Goal: Information Seeking & Learning: Learn about a topic

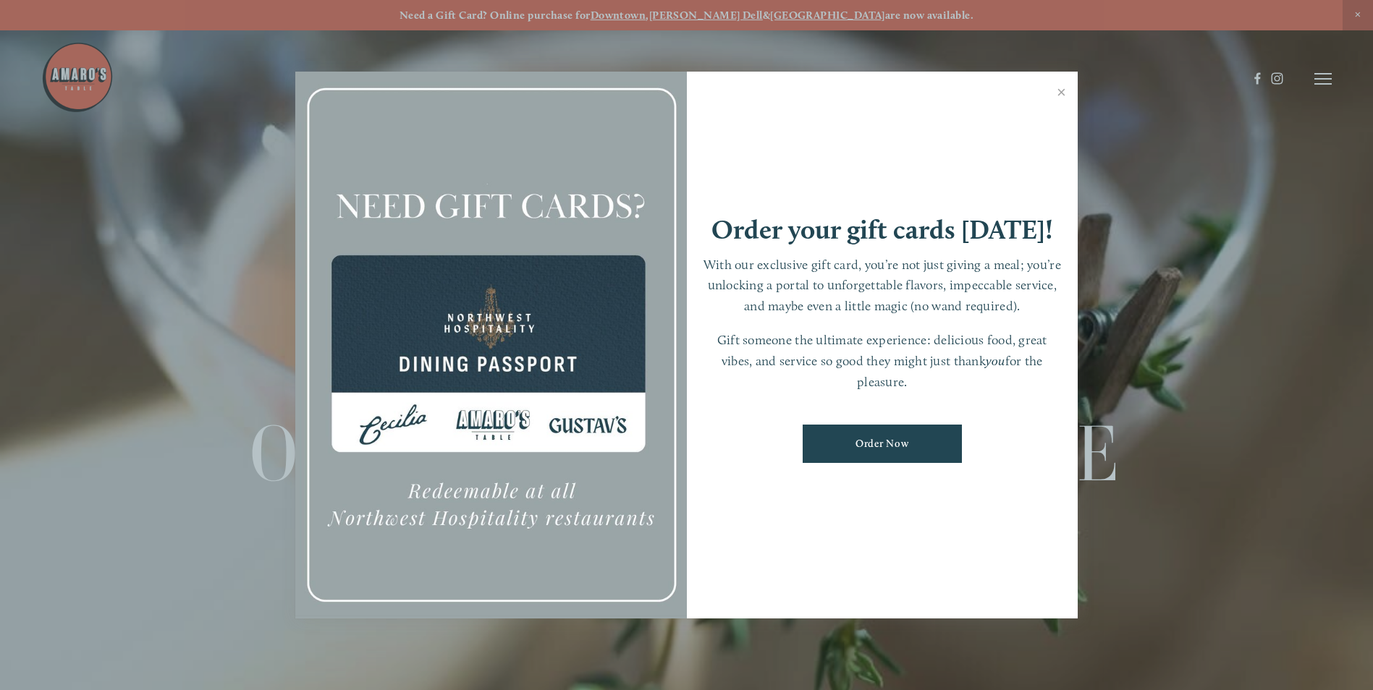
click at [1324, 79] on div at bounding box center [686, 345] width 1373 height 690
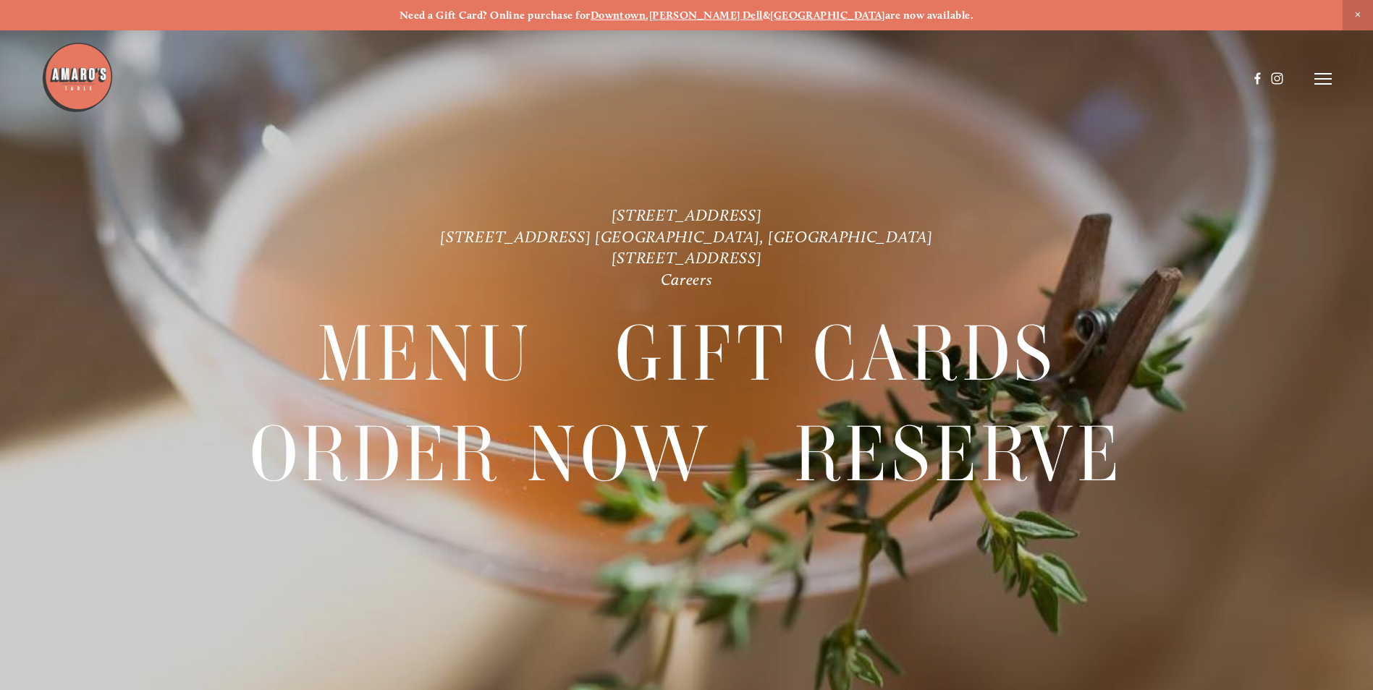
click at [1326, 72] on header "Menu Order Now Visit Gallery 0" at bounding box center [686, 79] width 1290 height 158
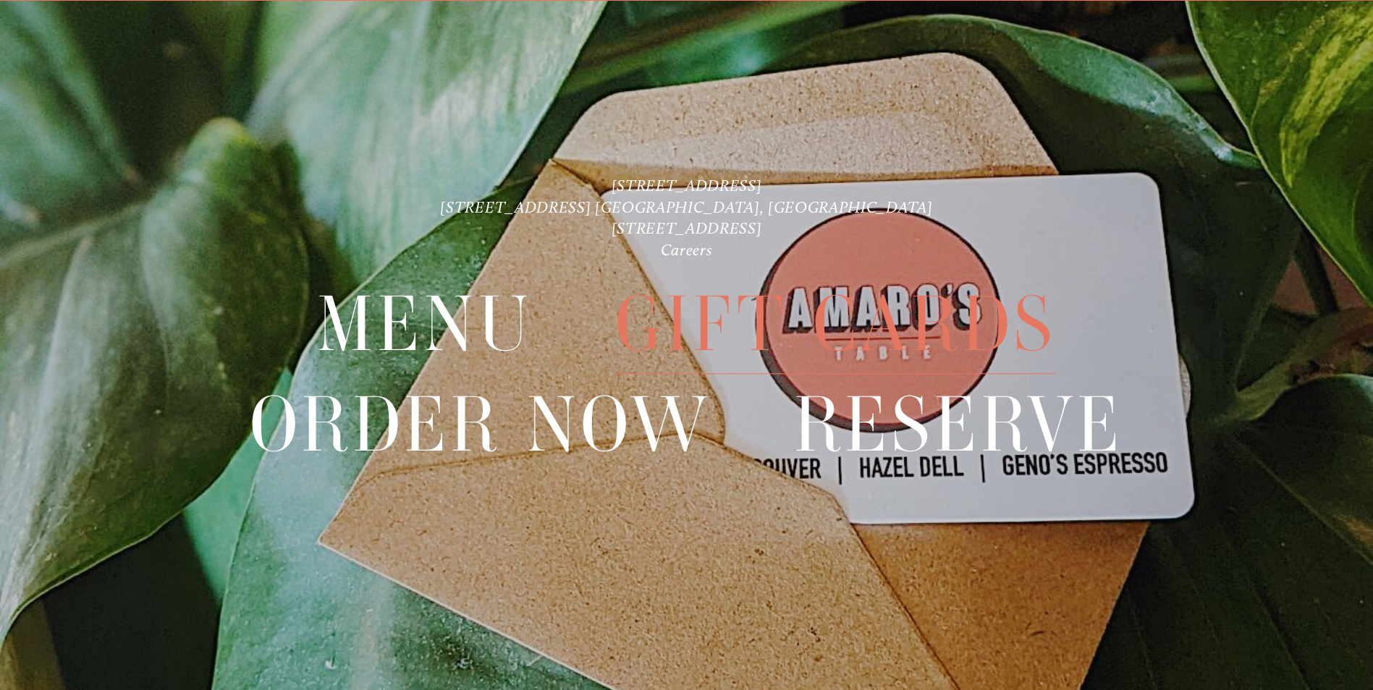
scroll to position [30, 0]
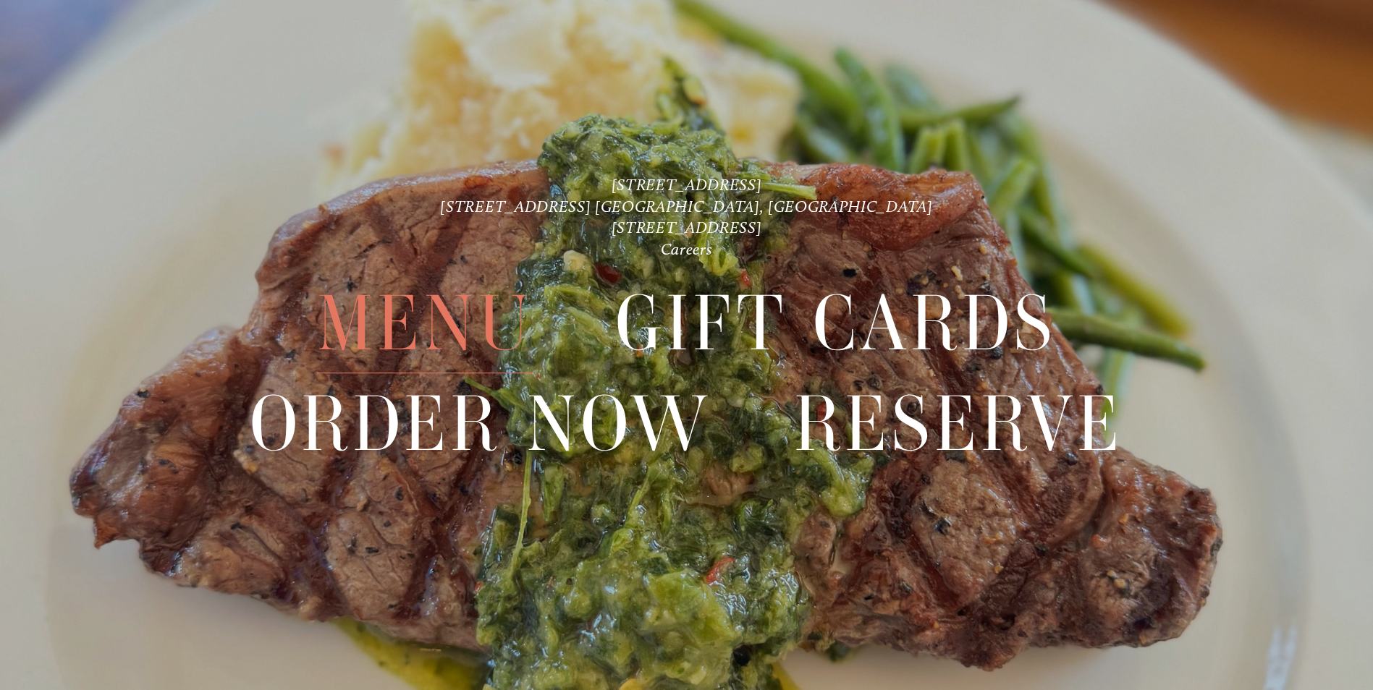
click at [415, 314] on span "Menu" at bounding box center [425, 323] width 216 height 99
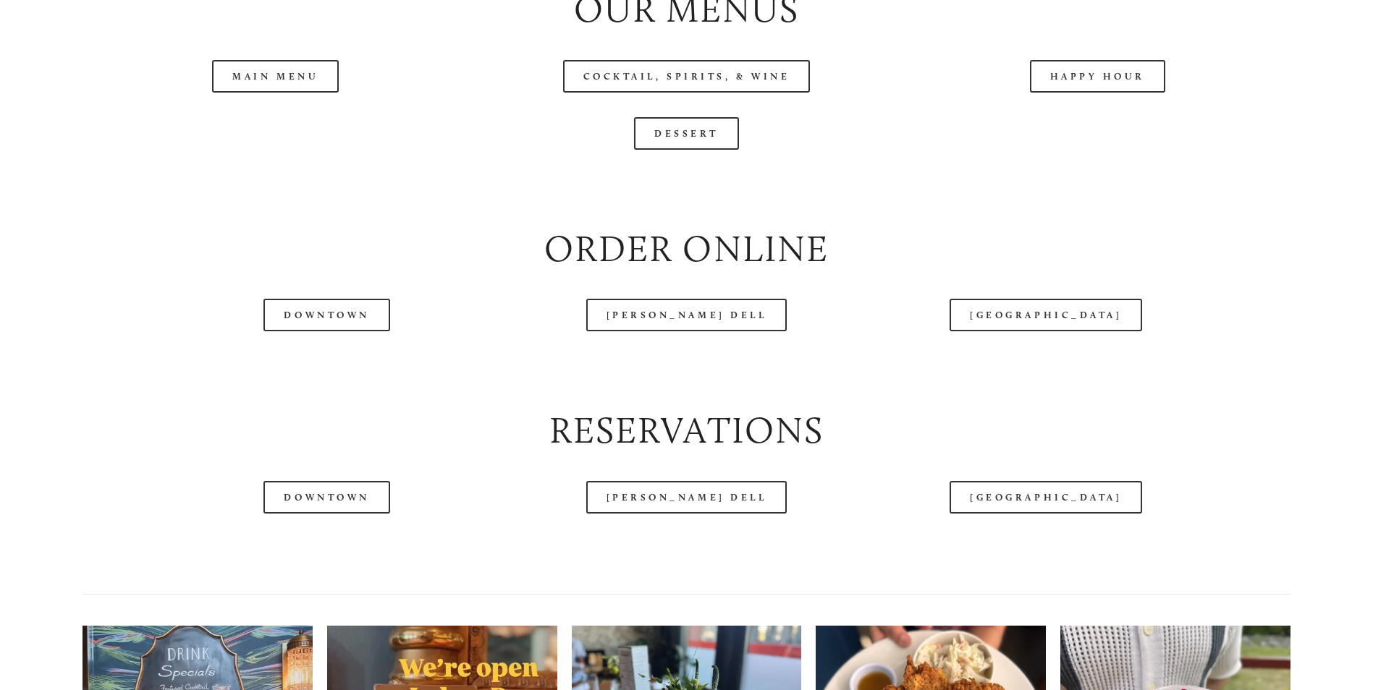
scroll to position [1737, 0]
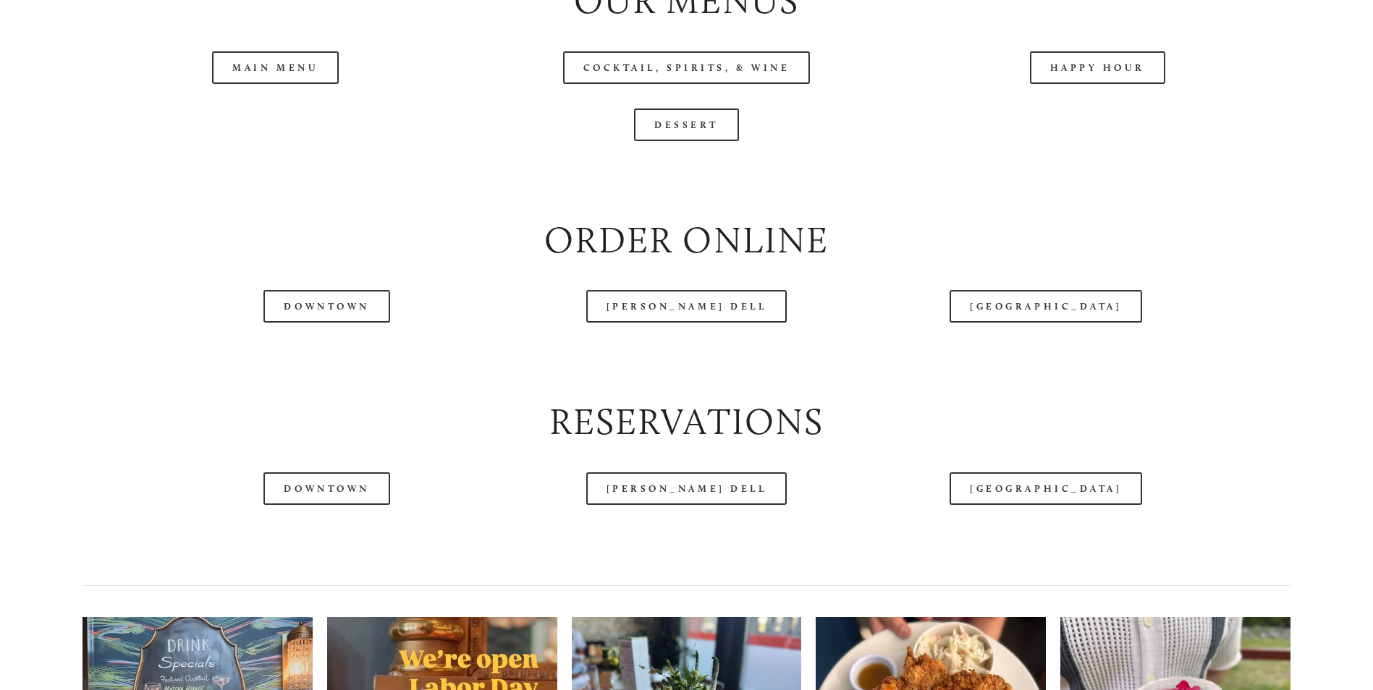
click at [1080, 119] on header "Menu Order Now Visit Gallery 0" at bounding box center [686, 43] width 1290 height 158
click at [1077, 116] on header "Menu Order Now Visit Gallery 0" at bounding box center [686, 43] width 1290 height 158
click at [1078, 84] on link "Happy Hour" at bounding box center [1098, 67] width 136 height 33
click at [653, 323] on link "[PERSON_NAME] Dell" at bounding box center [686, 306] width 201 height 33
click at [287, 84] on link "Main Menu" at bounding box center [275, 67] width 127 height 33
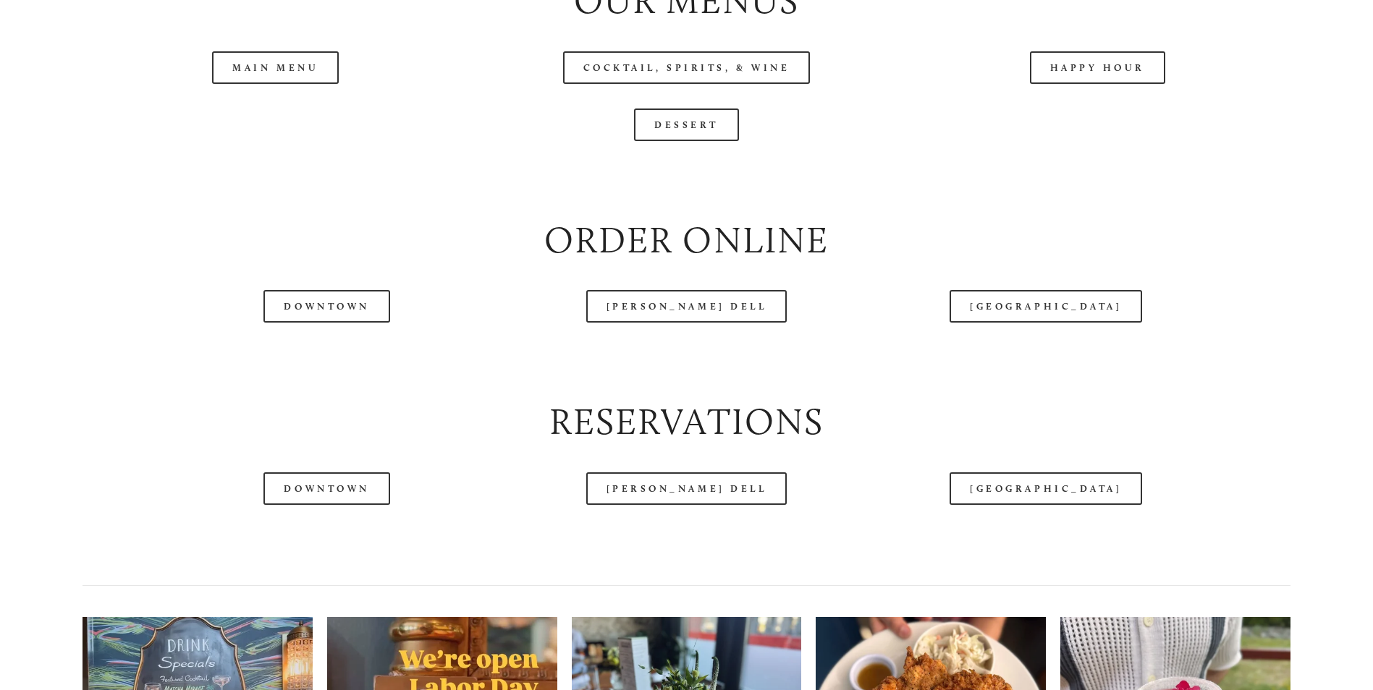
click at [616, 118] on header "Menu Order Now Visit Gallery 0" at bounding box center [686, 43] width 1290 height 158
click at [663, 109] on header "Menu Order Now Visit Gallery 0" at bounding box center [686, 43] width 1290 height 158
click at [599, 121] on header "Menu Order Now Visit Gallery 0" at bounding box center [686, 43] width 1290 height 158
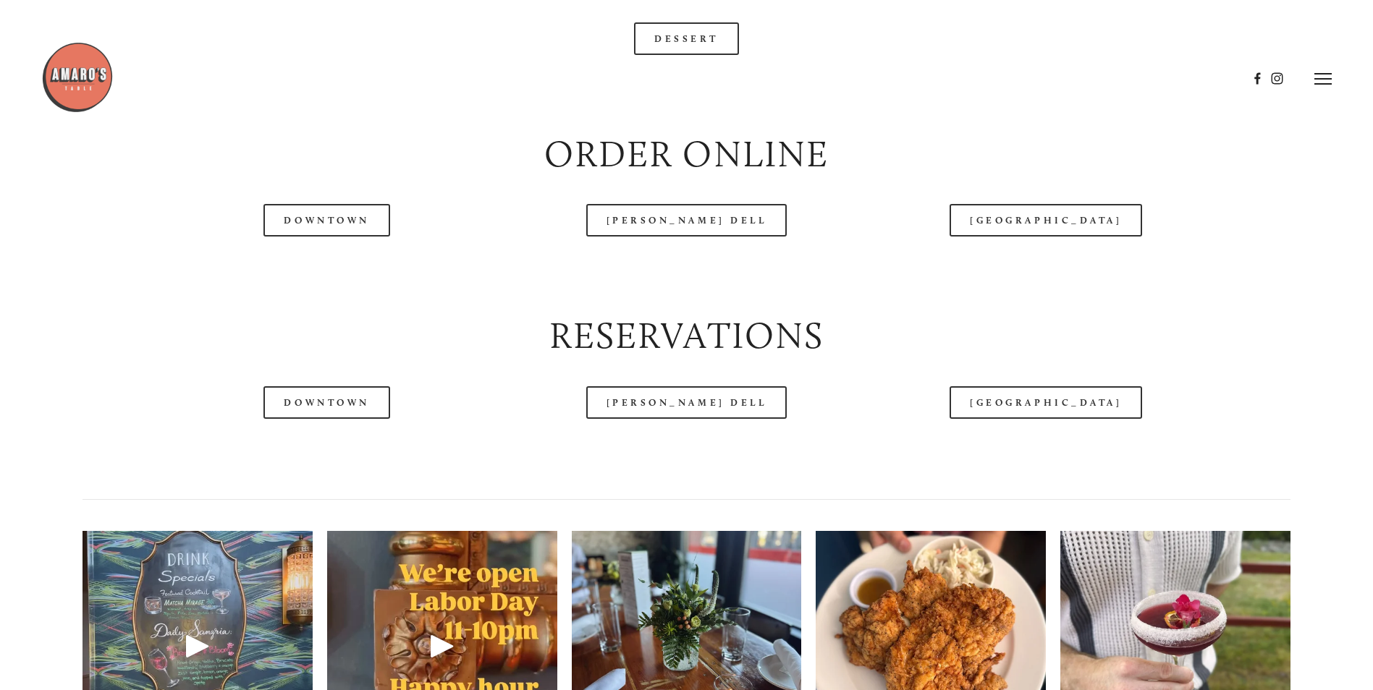
scroll to position [1809, 0]
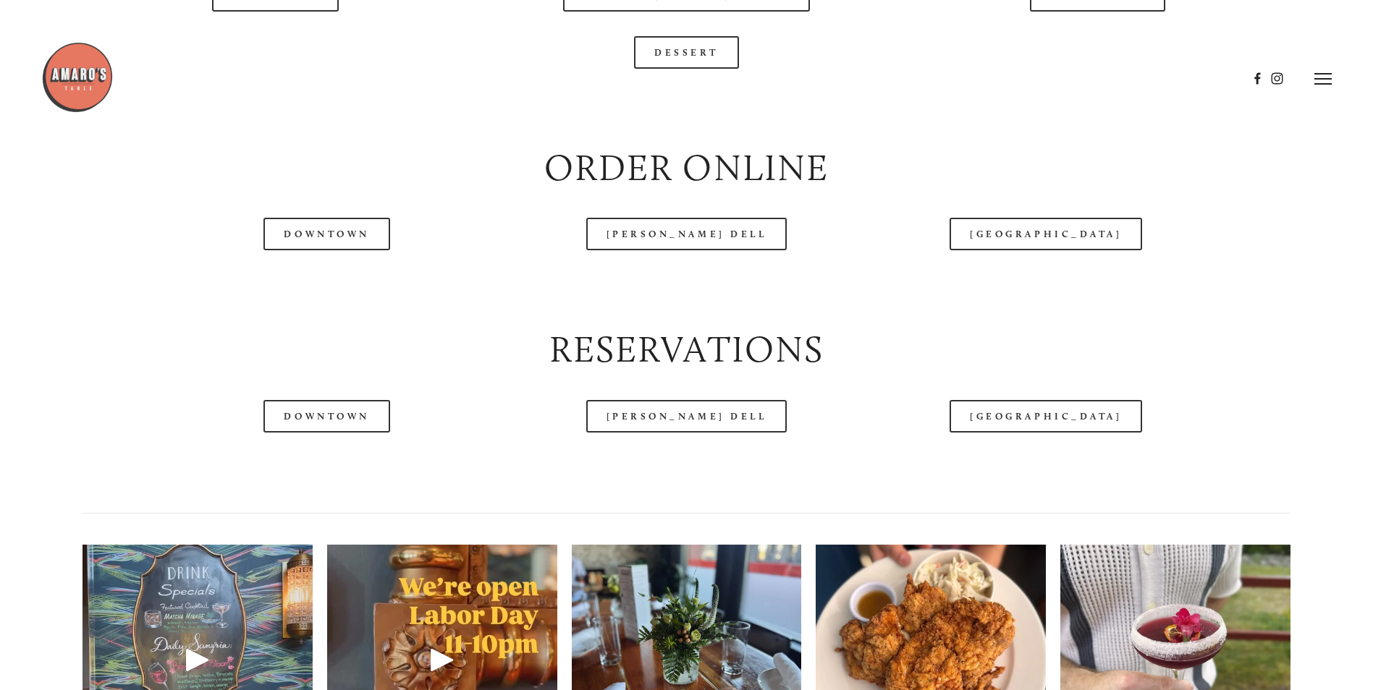
click at [716, 48] on div at bounding box center [644, 78] width 1206 height 75
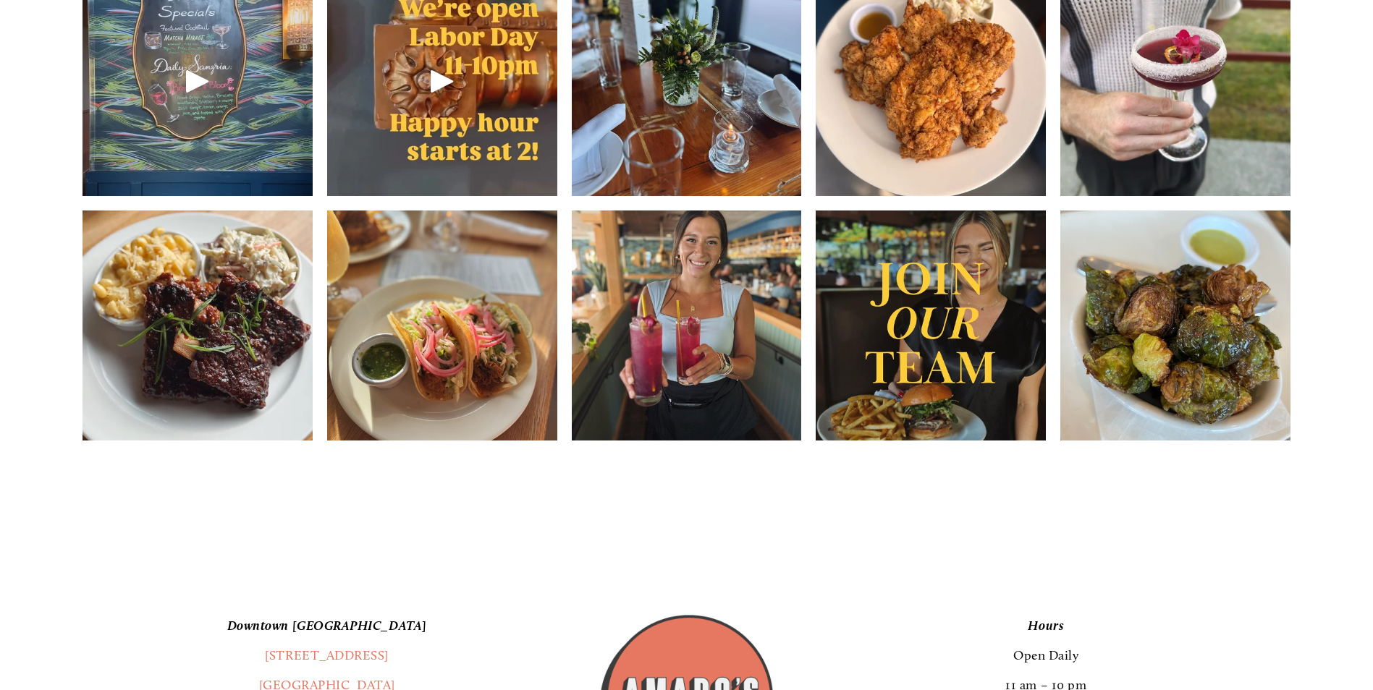
click at [160, 367] on img at bounding box center [197, 325] width 230 height 307
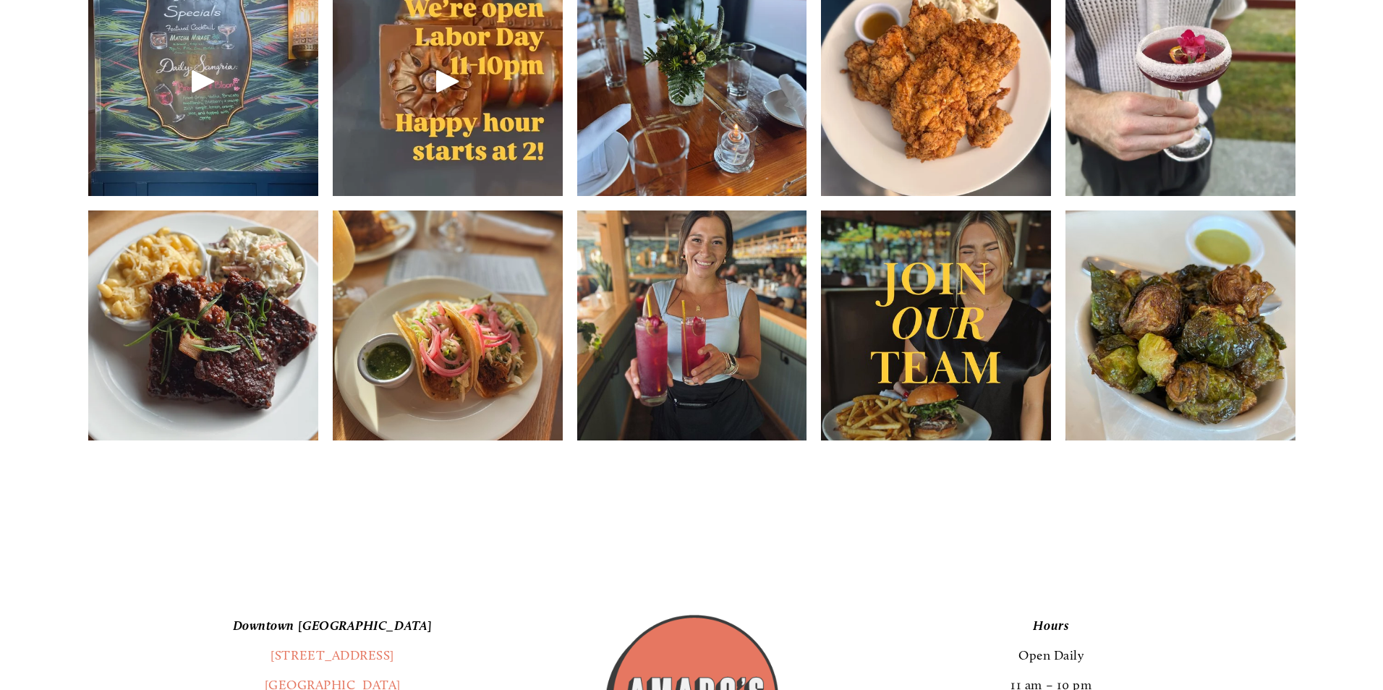
scroll to position [2350, 0]
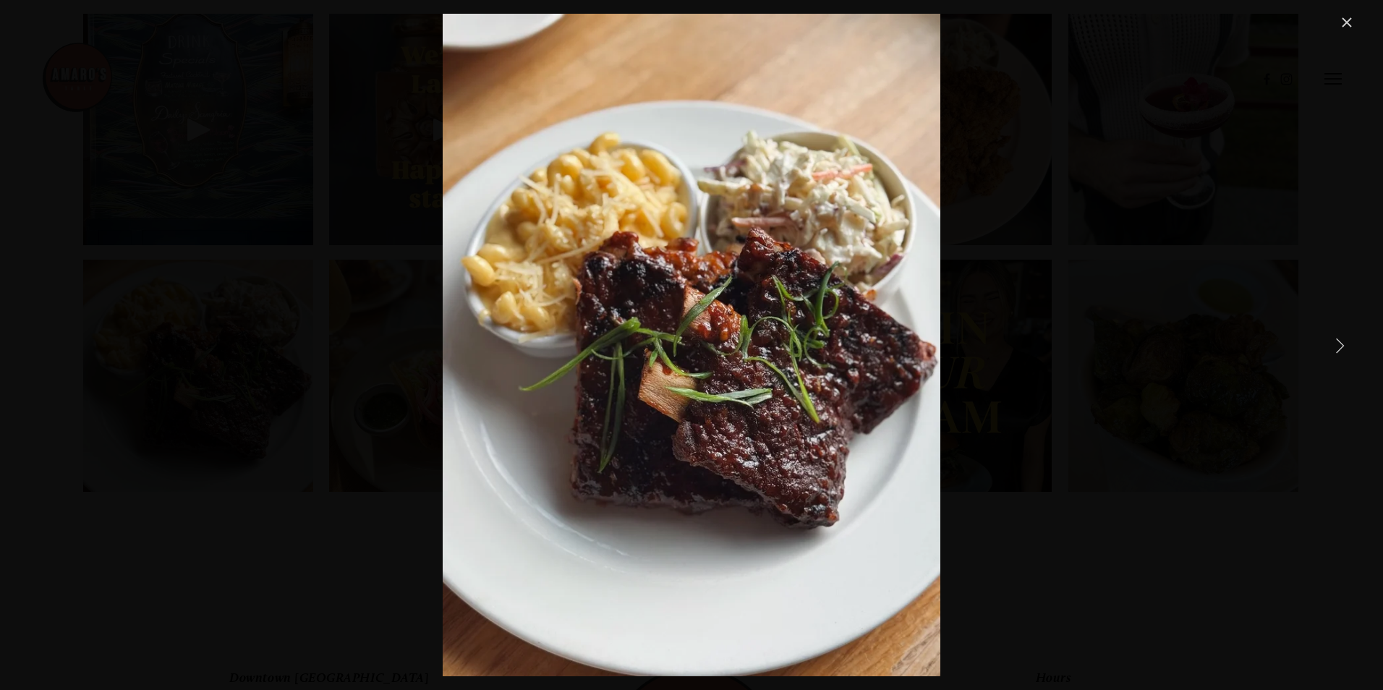
click at [1348, 17] on link "Close" at bounding box center [1347, 22] width 17 height 17
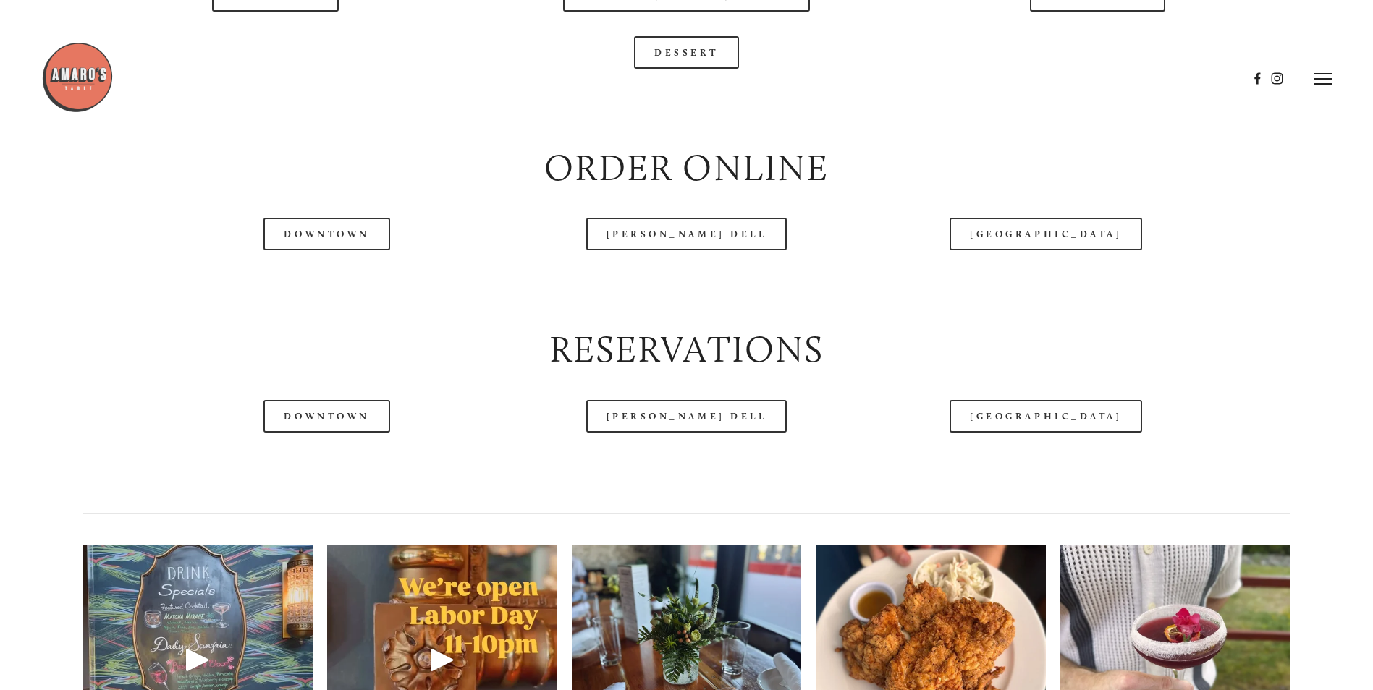
scroll to position [1737, 0]
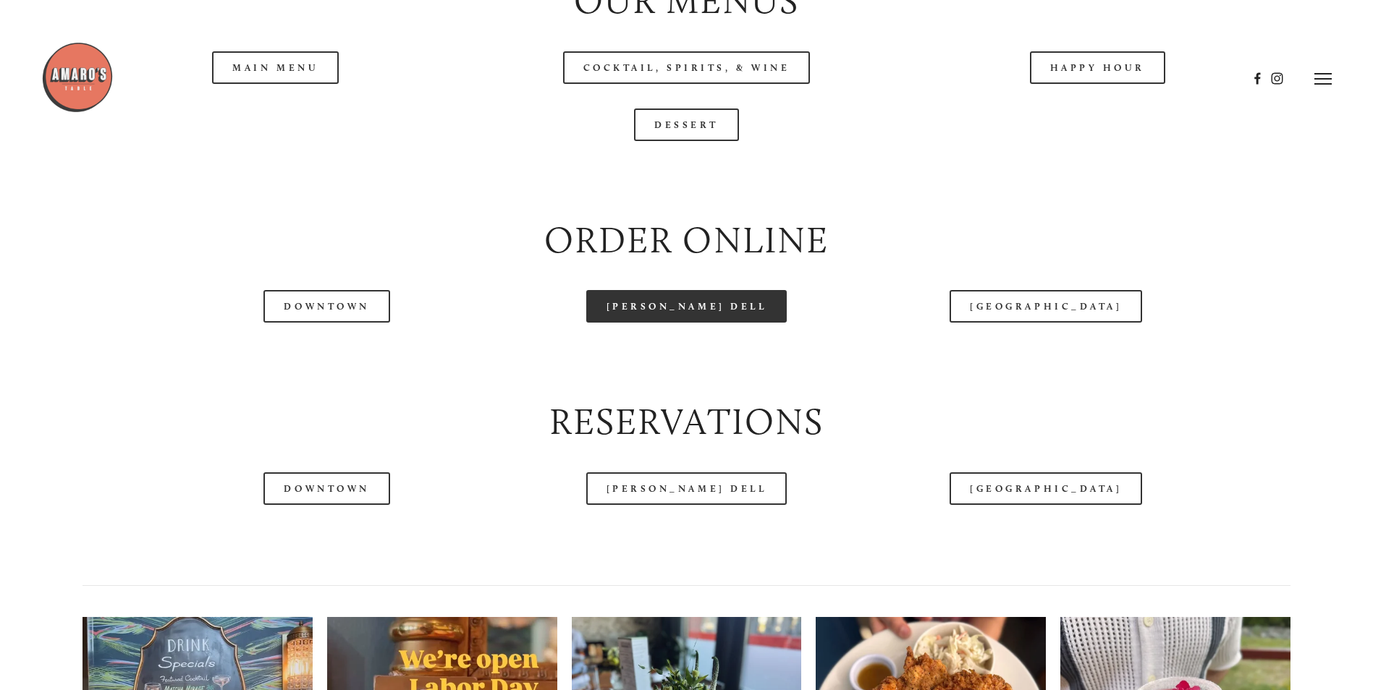
click at [686, 323] on link "[PERSON_NAME] Dell" at bounding box center [686, 306] width 201 height 33
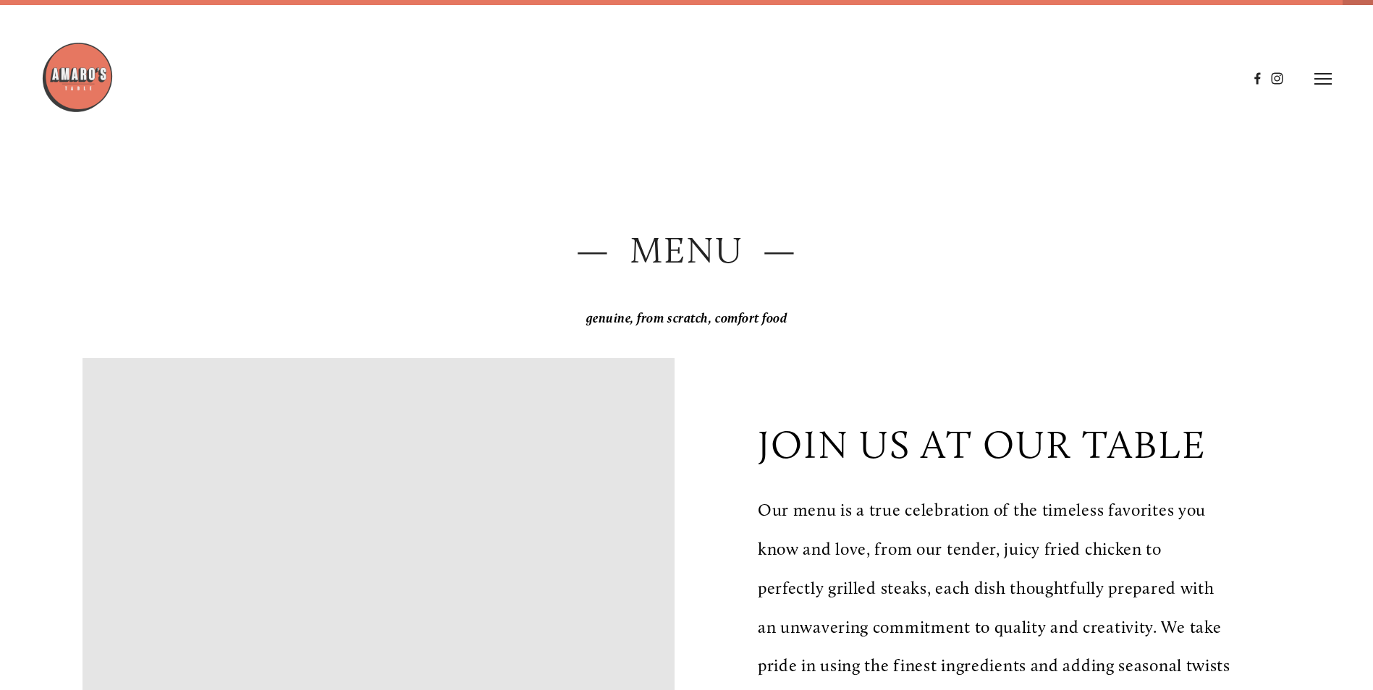
scroll to position [0, 0]
